Goal: Check status: Check status

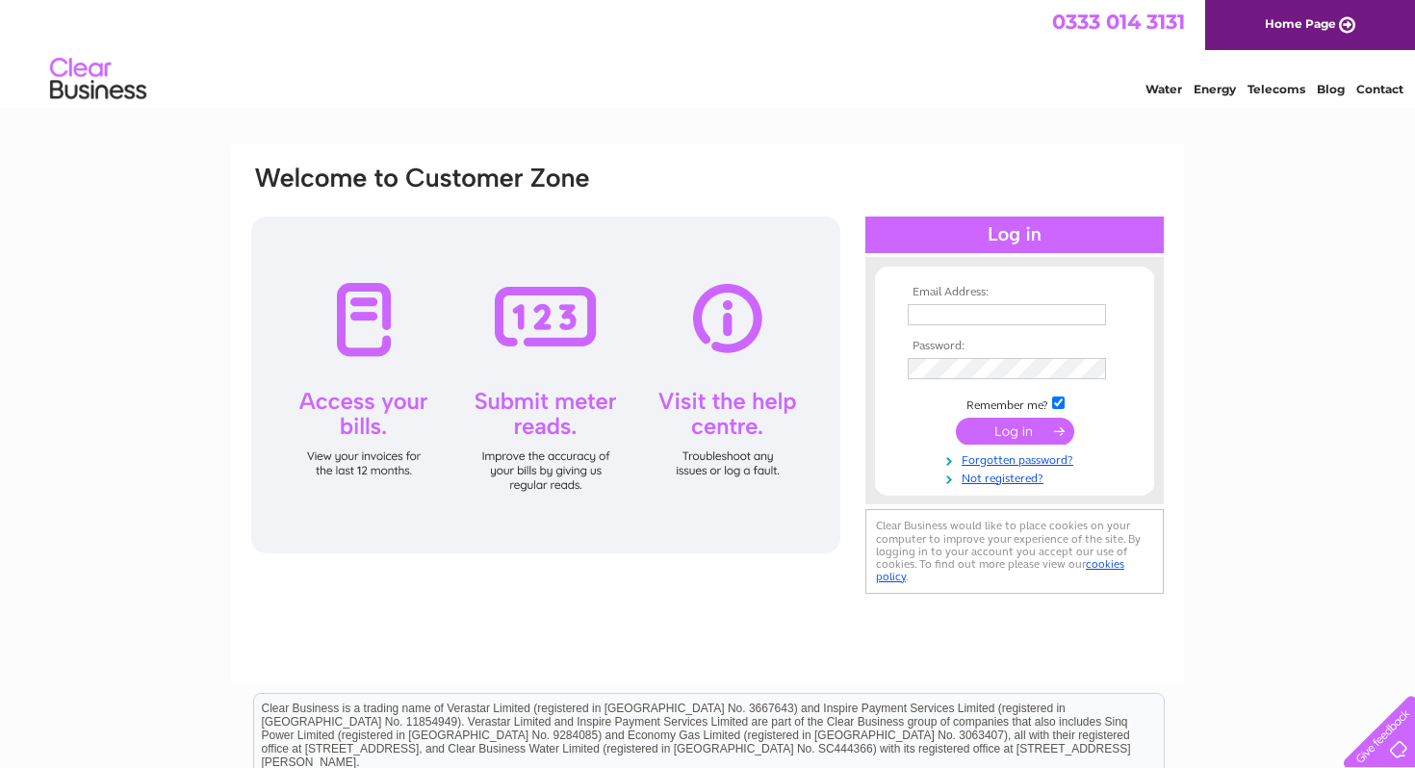
type input "[PERSON_NAME][EMAIL_ADDRESS][DOMAIN_NAME]"
click at [1008, 424] on input "submit" at bounding box center [1015, 431] width 118 height 27
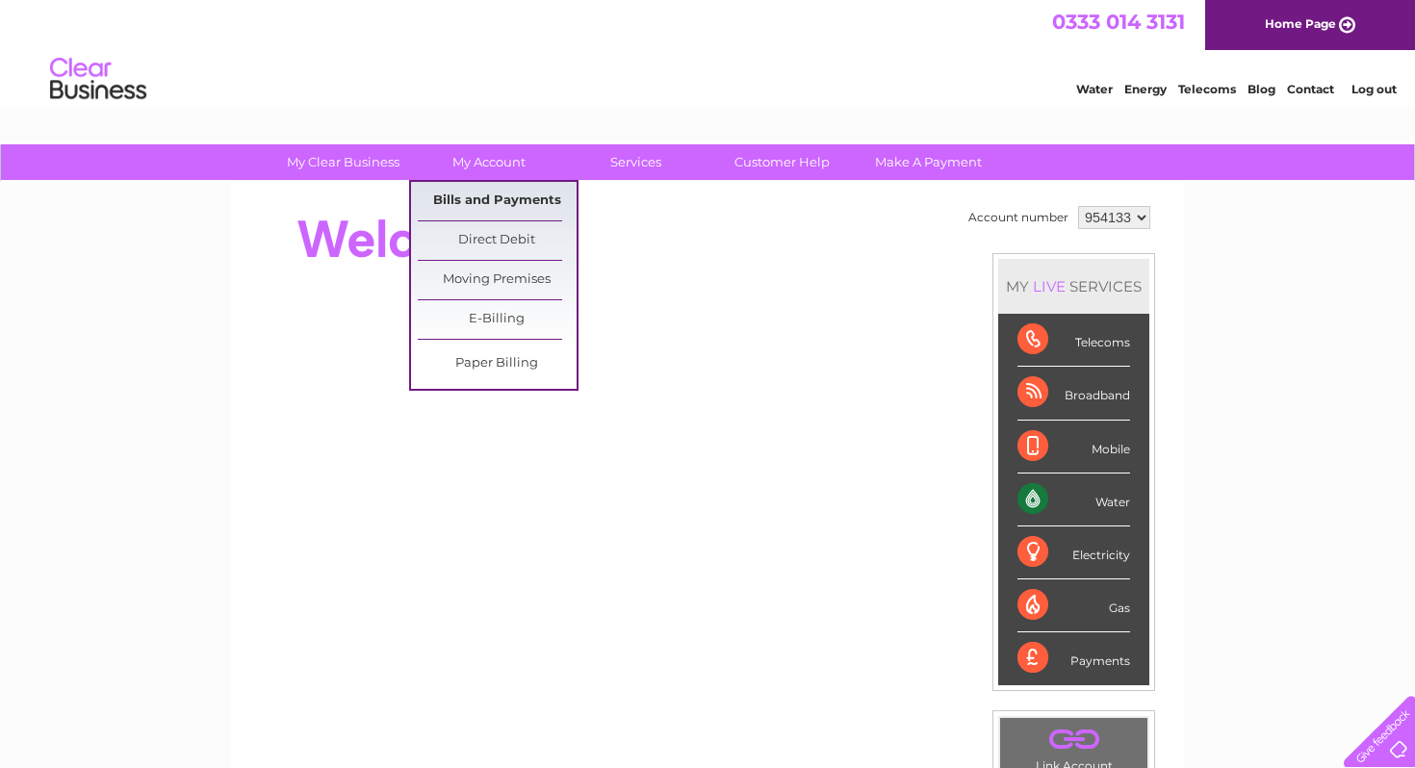
click at [480, 202] on link "Bills and Payments" at bounding box center [497, 201] width 159 height 39
